Goal: Task Accomplishment & Management: Manage account settings

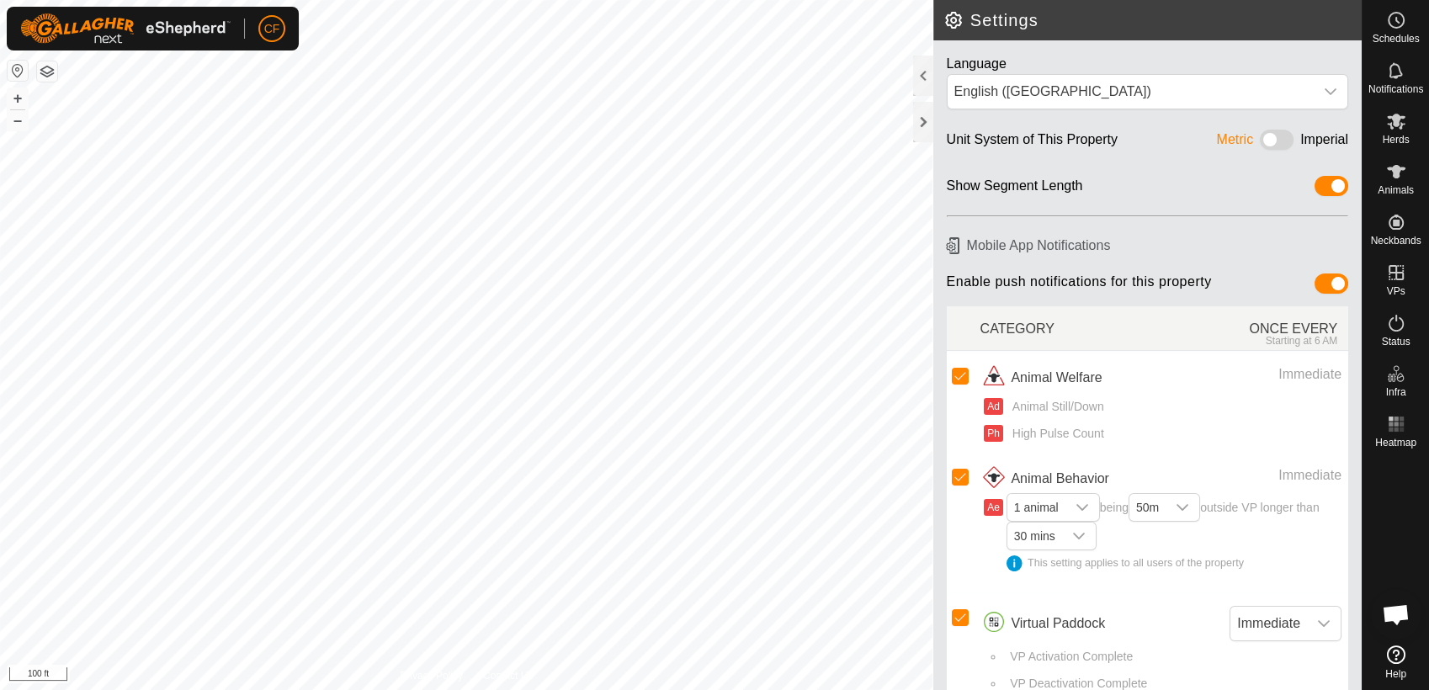
scroll to position [6344, 0]
click at [1391, 30] on es-schedule-vp-svg-icon at bounding box center [1396, 20] width 30 height 27
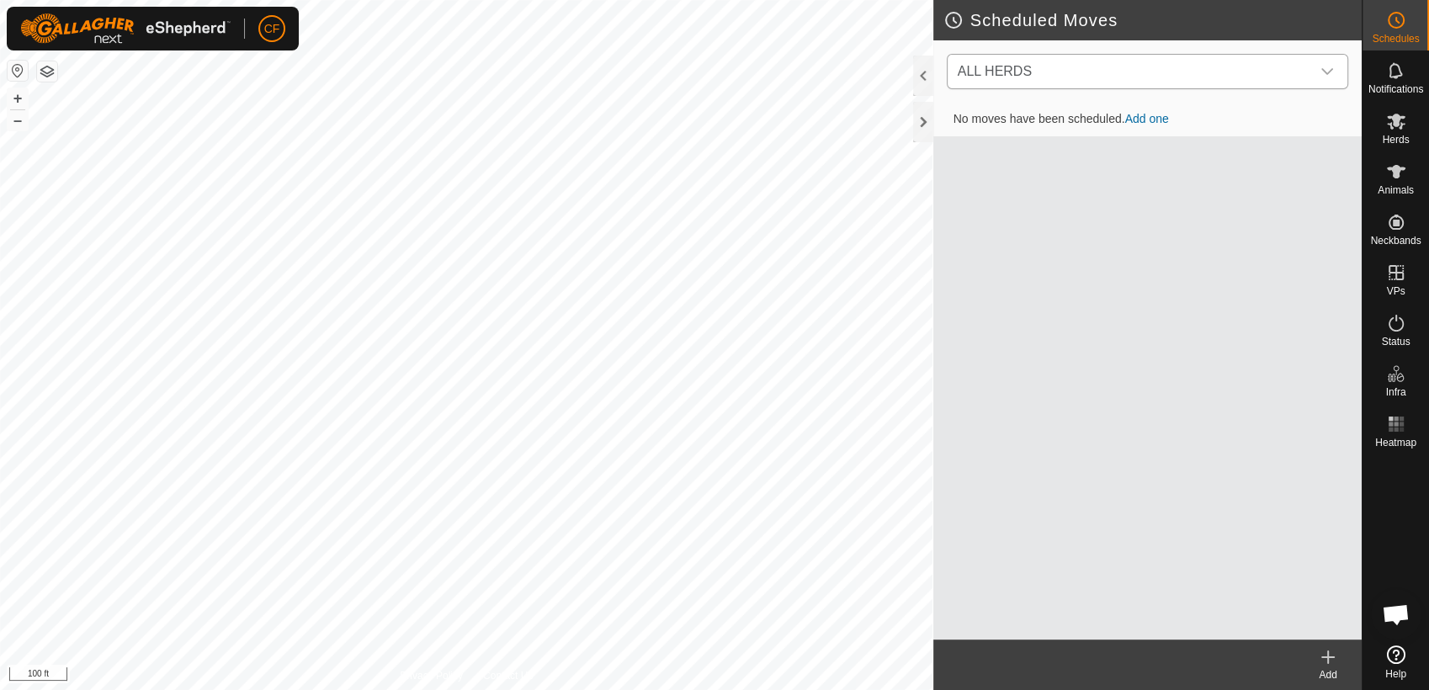
click at [1326, 71] on icon "dropdown trigger" at bounding box center [1326, 71] width 13 height 13
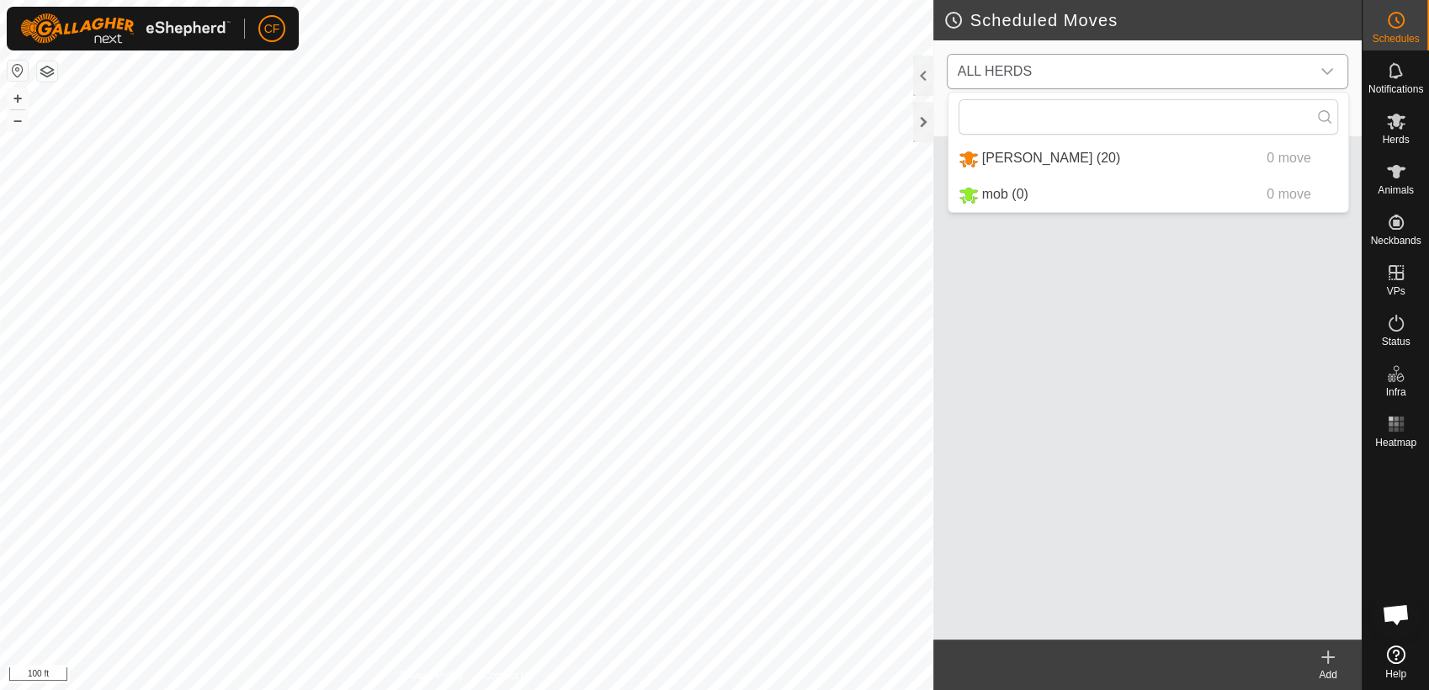
click at [1220, 153] on li "[PERSON_NAME] (20) 0 move" at bounding box center [1148, 158] width 400 height 34
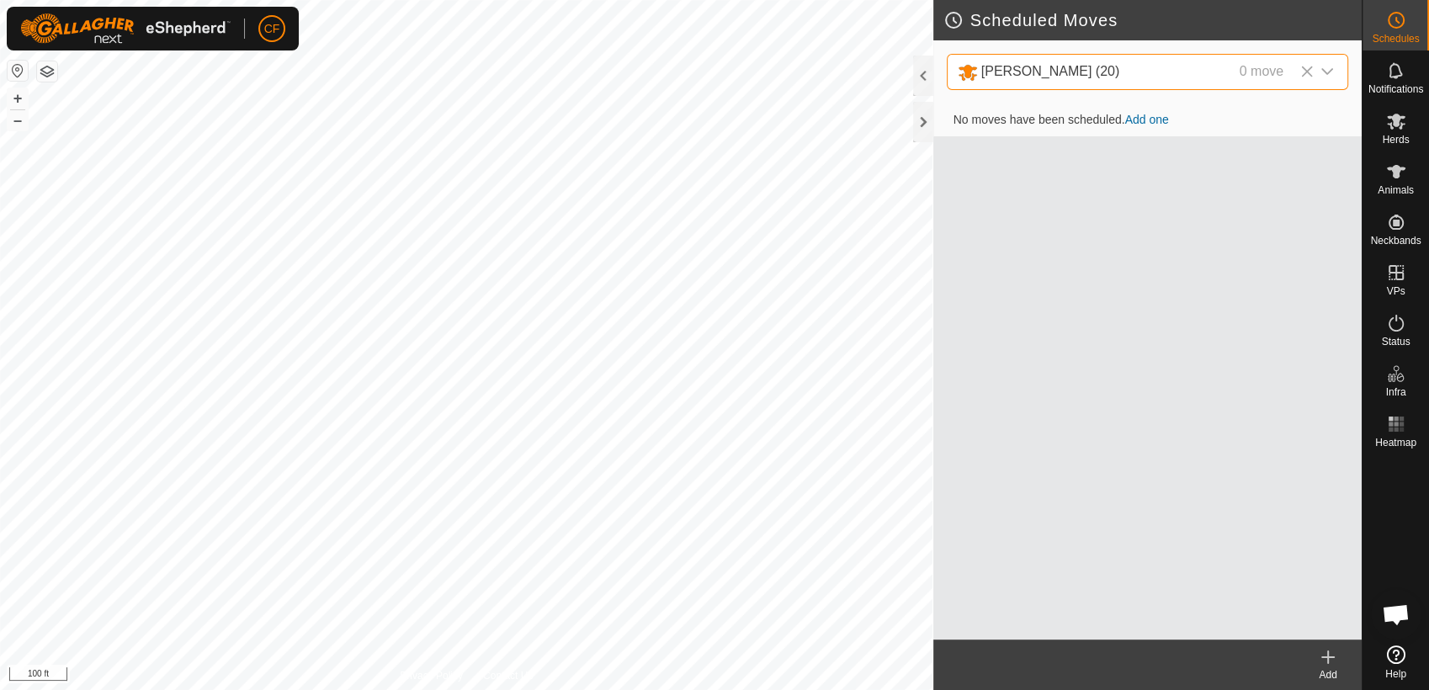
click at [1157, 118] on link "Add one" at bounding box center [1147, 119] width 44 height 13
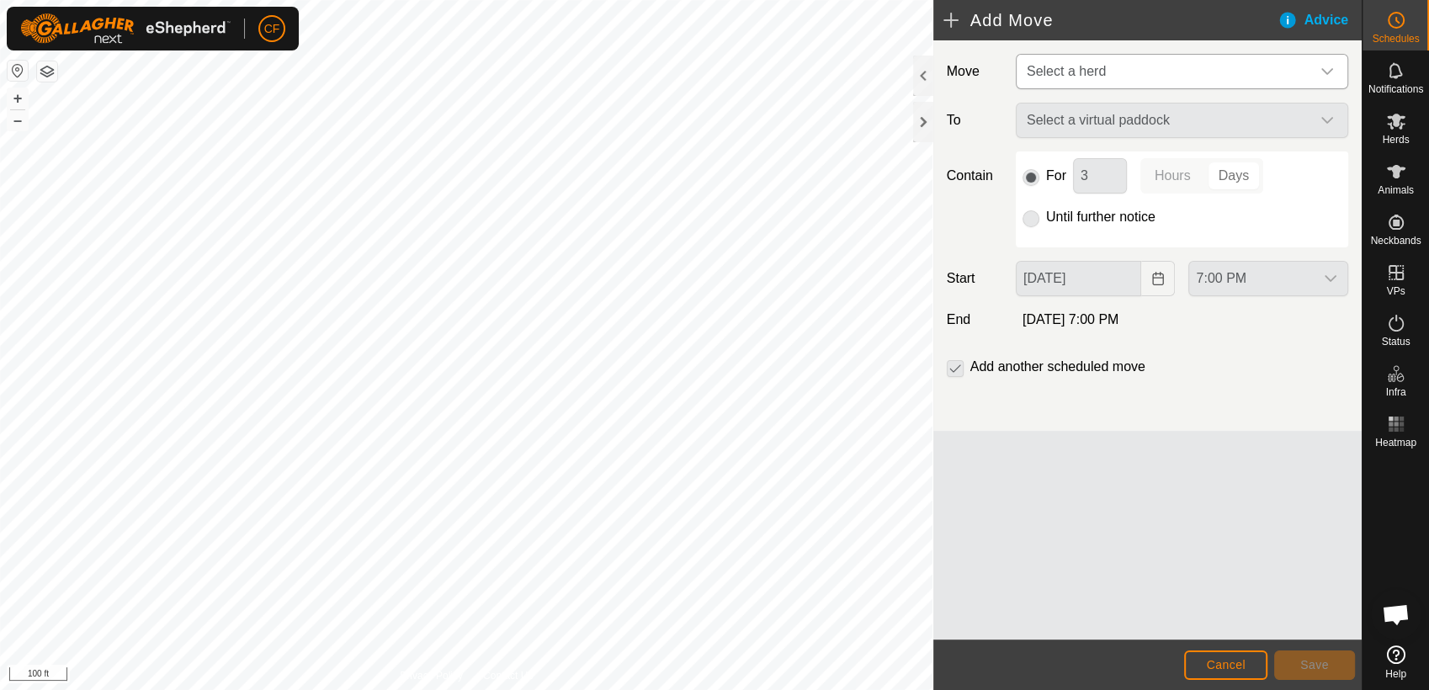
click at [1323, 71] on icon "dropdown trigger" at bounding box center [1327, 71] width 12 height 7
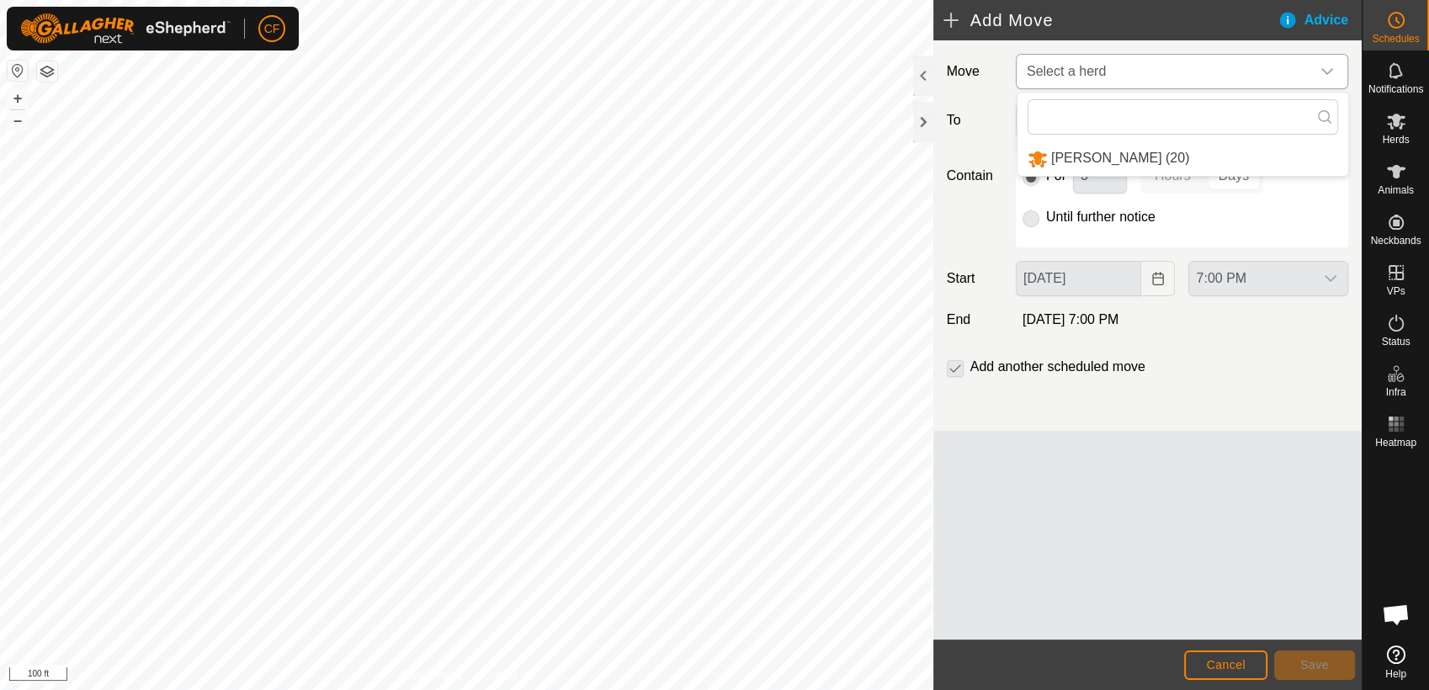
click at [1095, 157] on li "[PERSON_NAME] (20)" at bounding box center [1182, 158] width 331 height 34
click at [1328, 119] on icon "dropdown trigger" at bounding box center [1327, 121] width 12 height 7
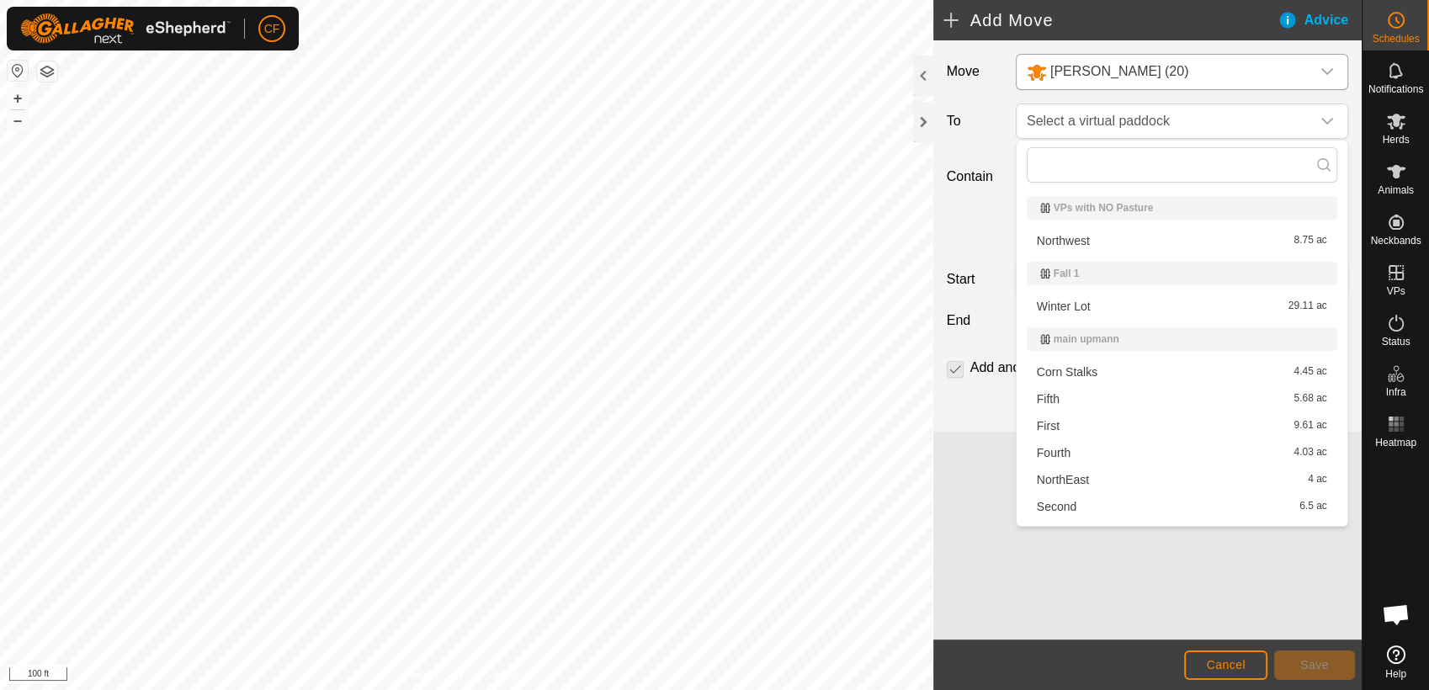
click at [1098, 455] on li "Fourth 4.03 ac" at bounding box center [1181, 452] width 310 height 25
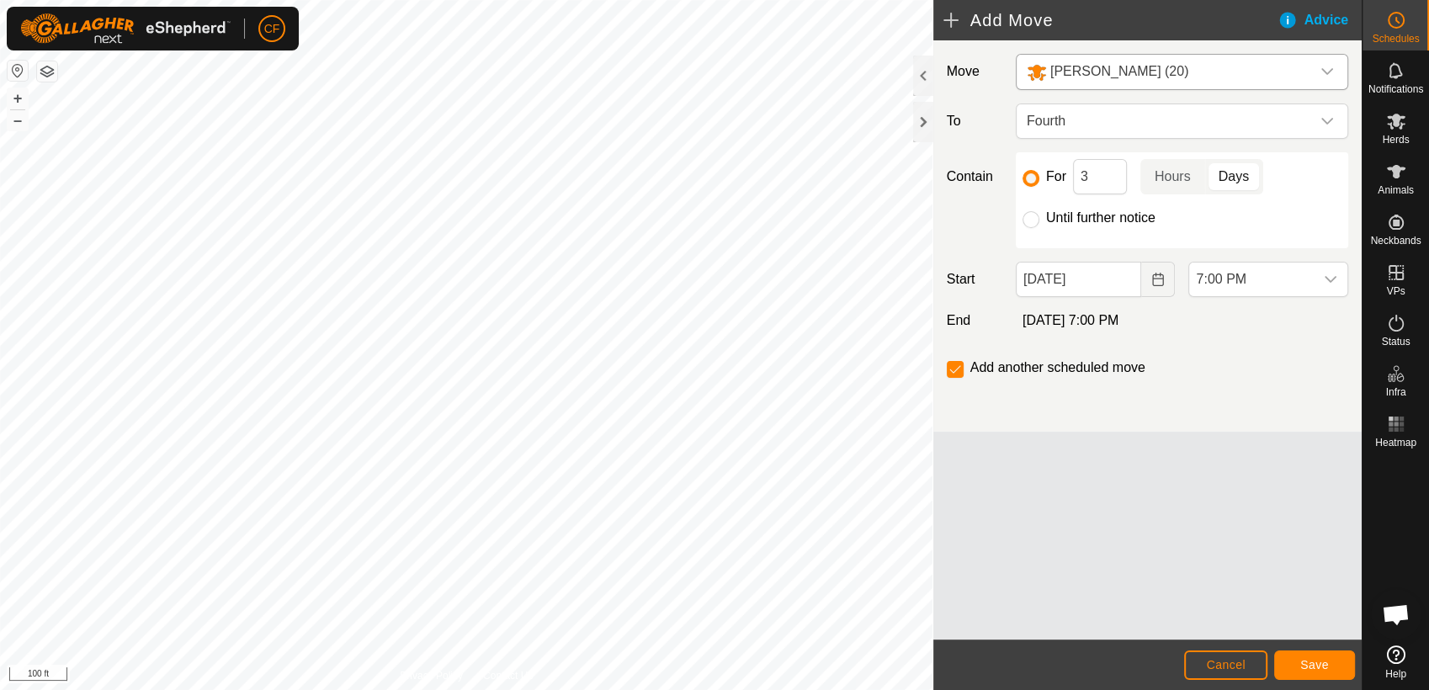
click at [1320, 22] on div "Advice" at bounding box center [1319, 20] width 84 height 20
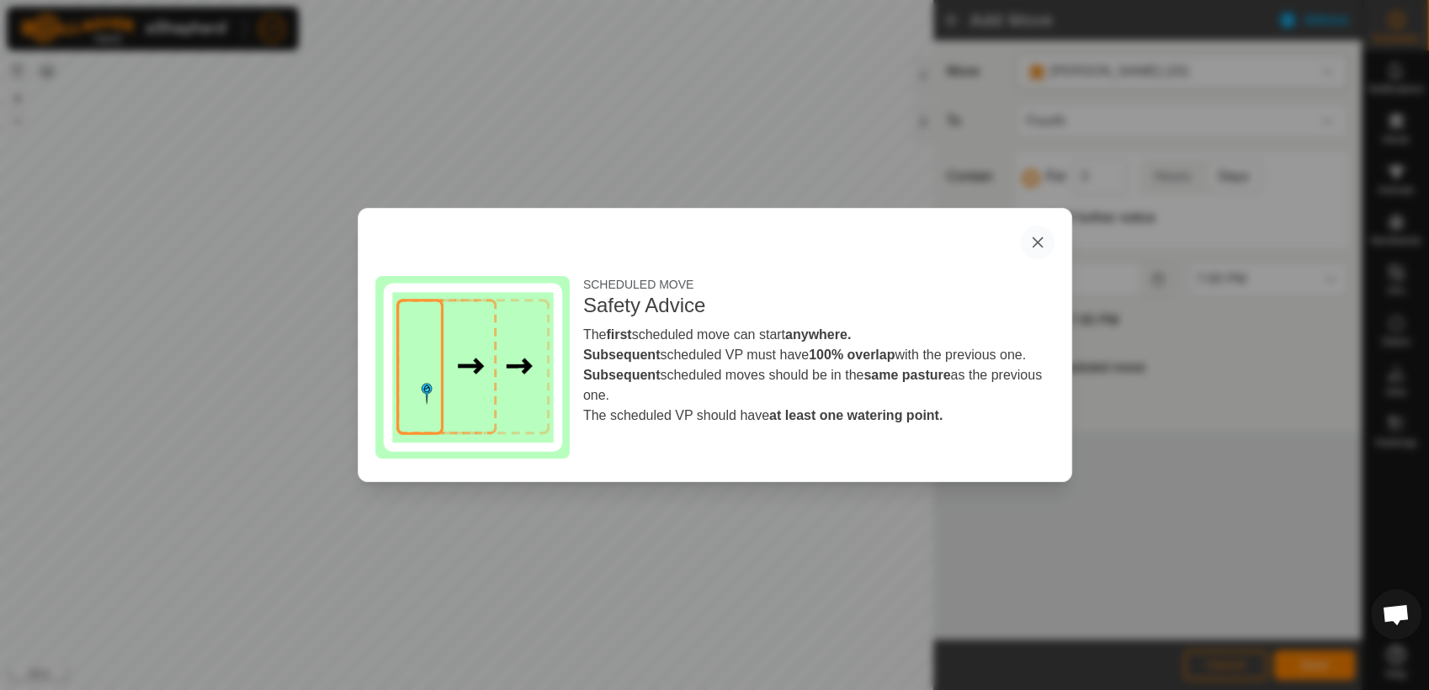
click at [1035, 237] on button "button" at bounding box center [1038, 242] width 34 height 34
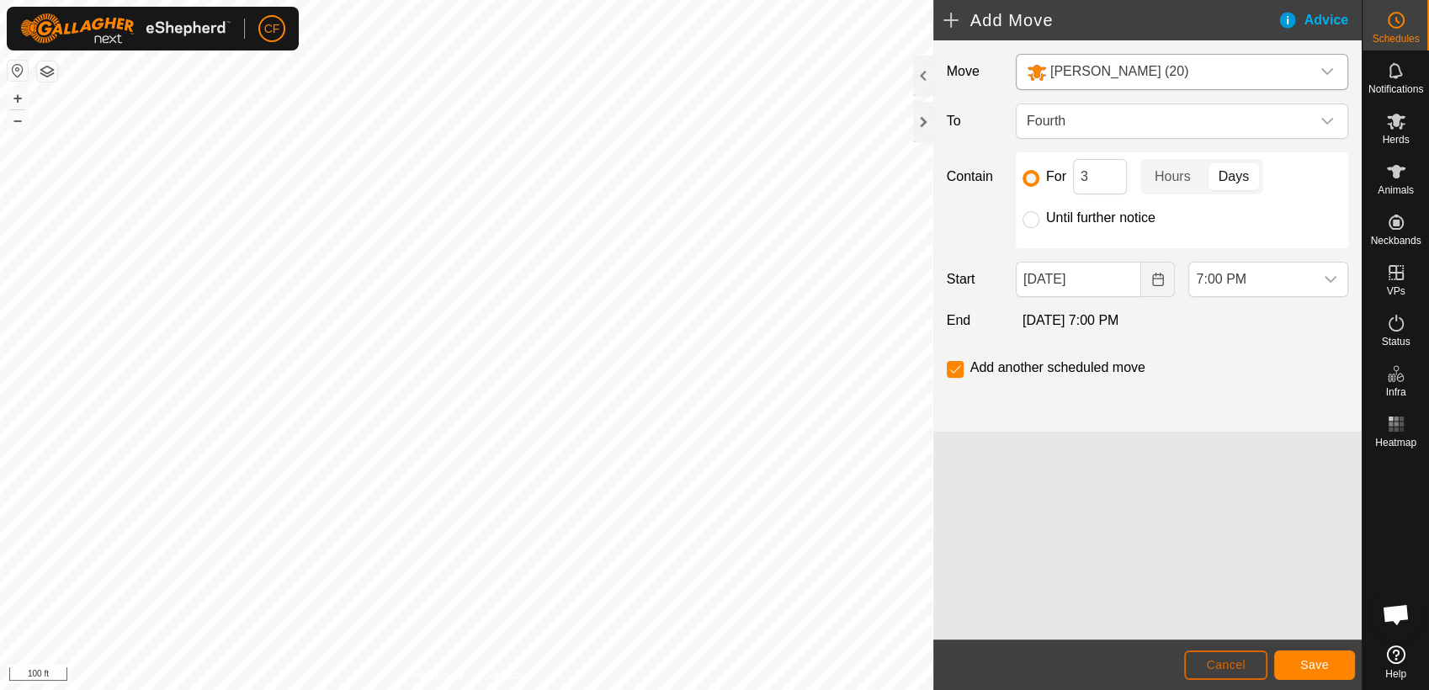
click at [1220, 663] on span "Cancel" at bounding box center [1226, 664] width 40 height 13
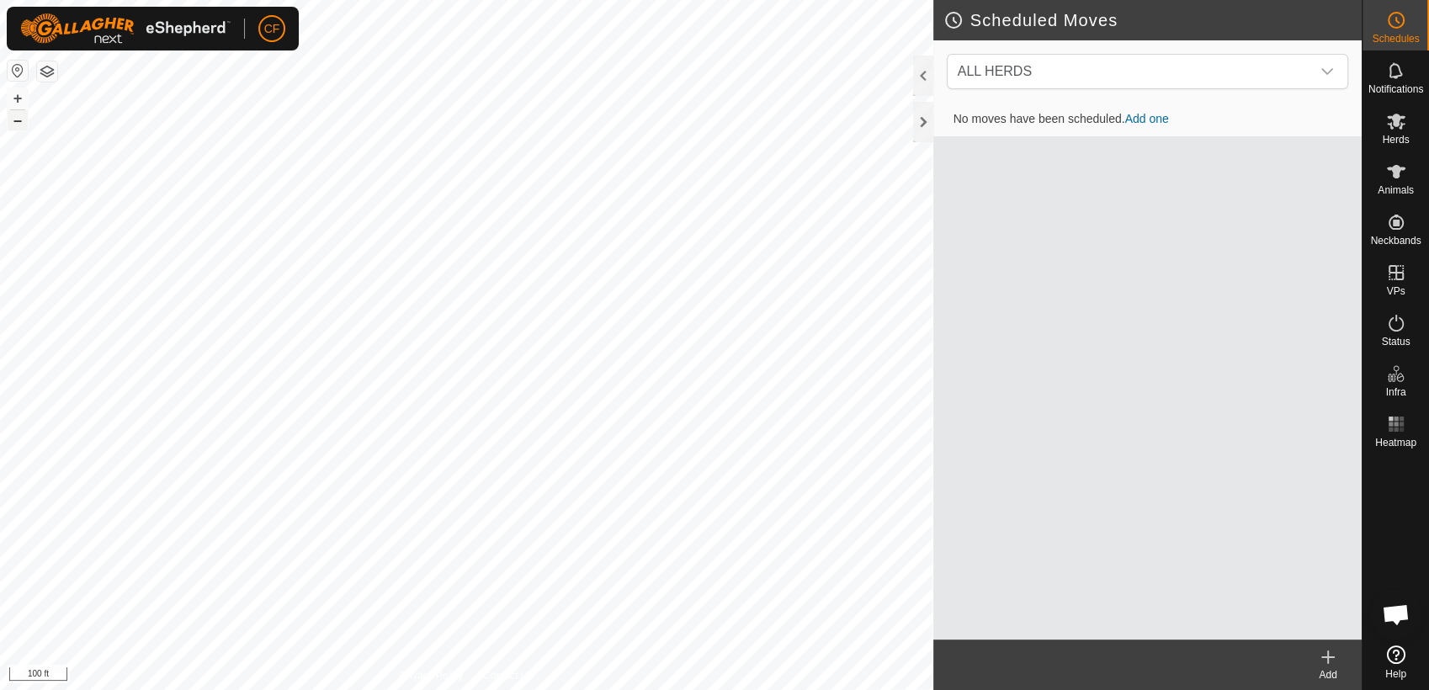
click at [19, 117] on button "–" at bounding box center [18, 120] width 20 height 20
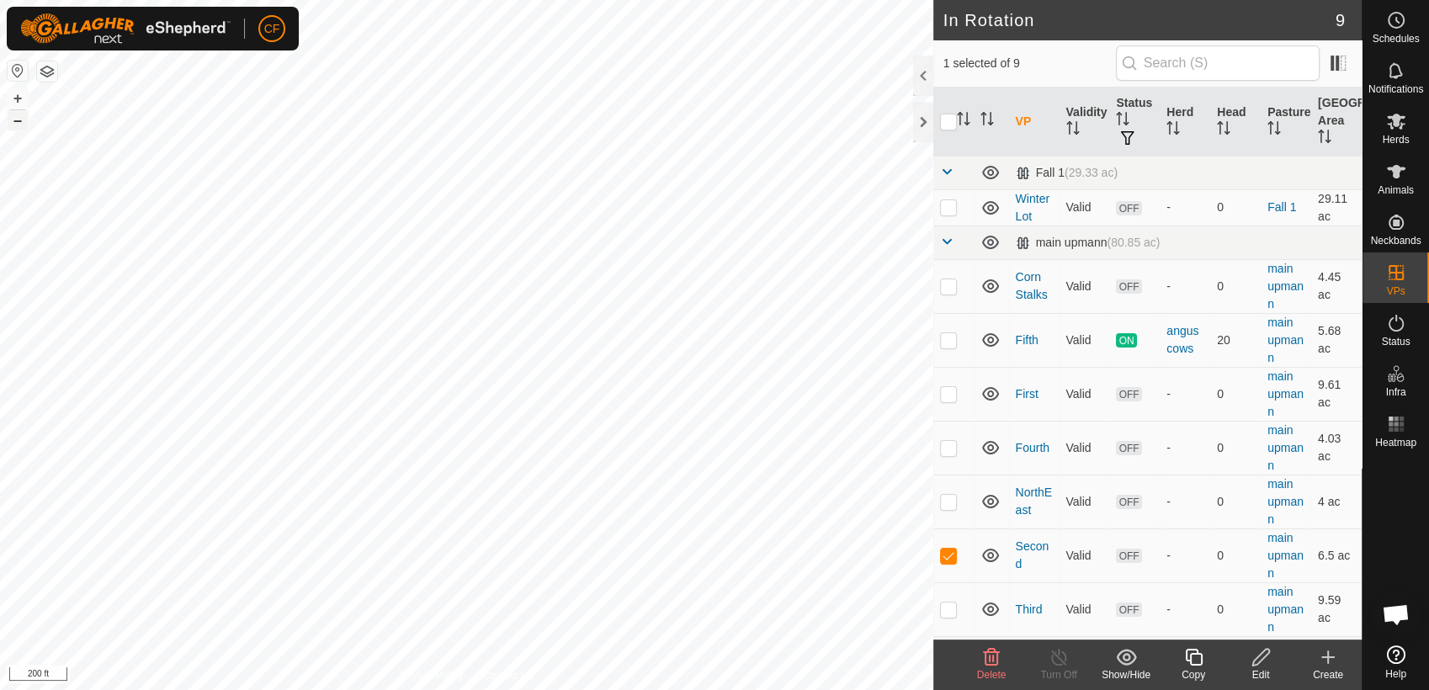
checkbox input "false"
checkbox input "true"
checkbox input "false"
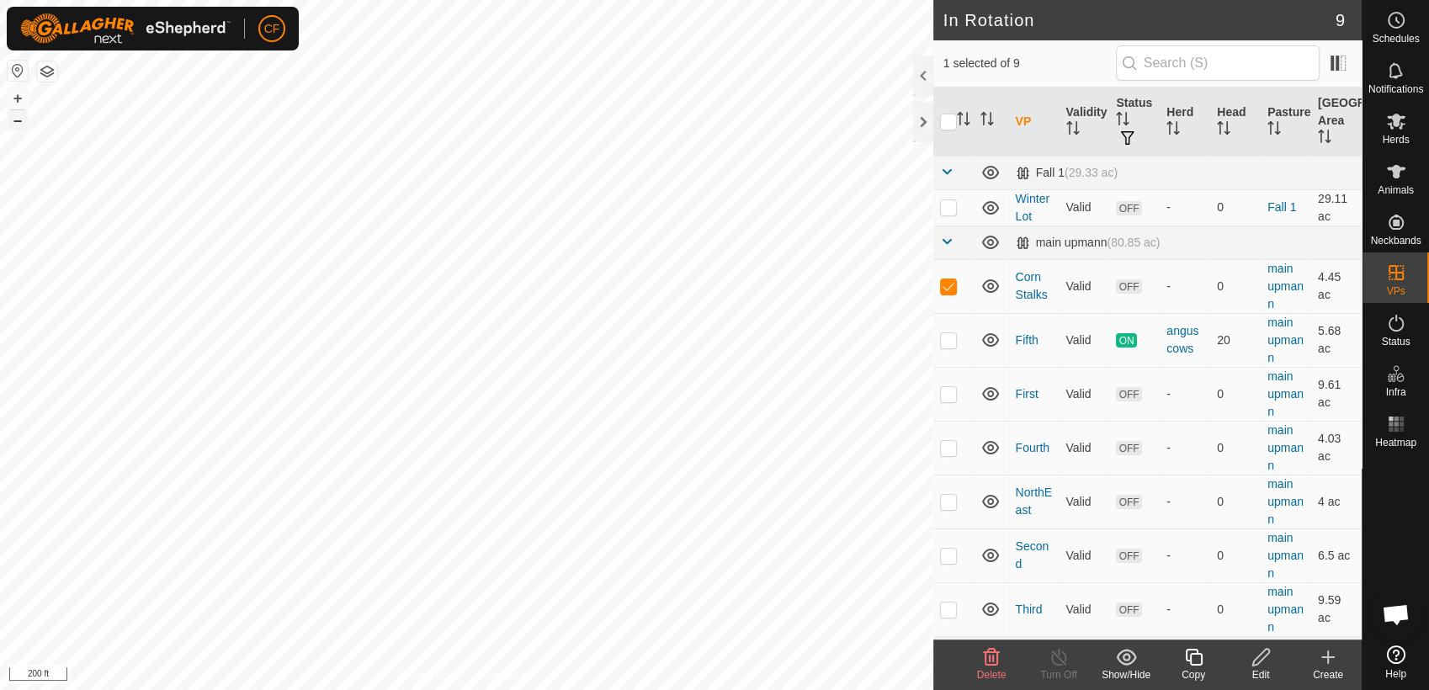
checkbox input "false"
click at [948, 603] on p-checkbox at bounding box center [948, 608] width 17 height 13
checkbox input "false"
